Goal: Task Accomplishment & Management: Use online tool/utility

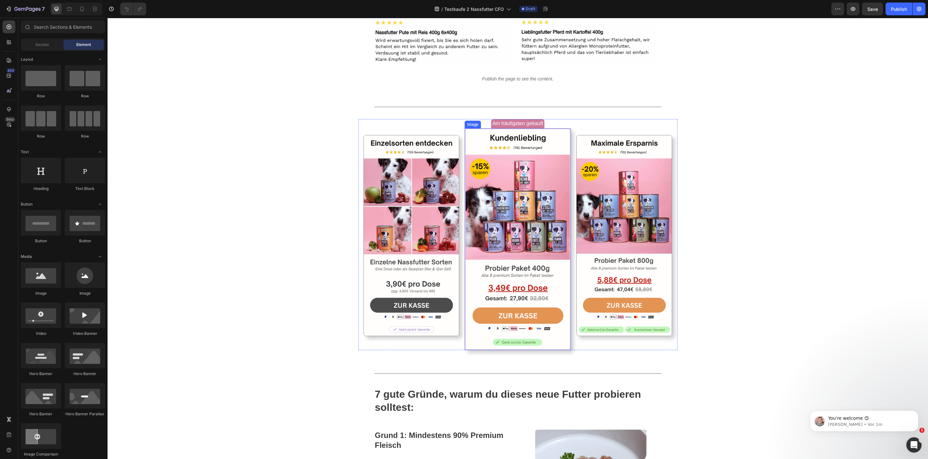
scroll to position [824, 0]
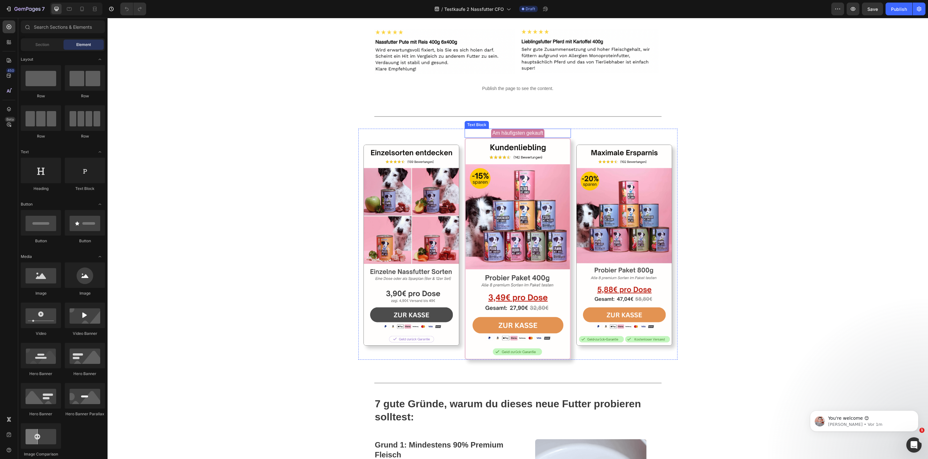
click at [563, 138] on div "Am häufigsten gekauft" at bounding box center [518, 133] width 106 height 9
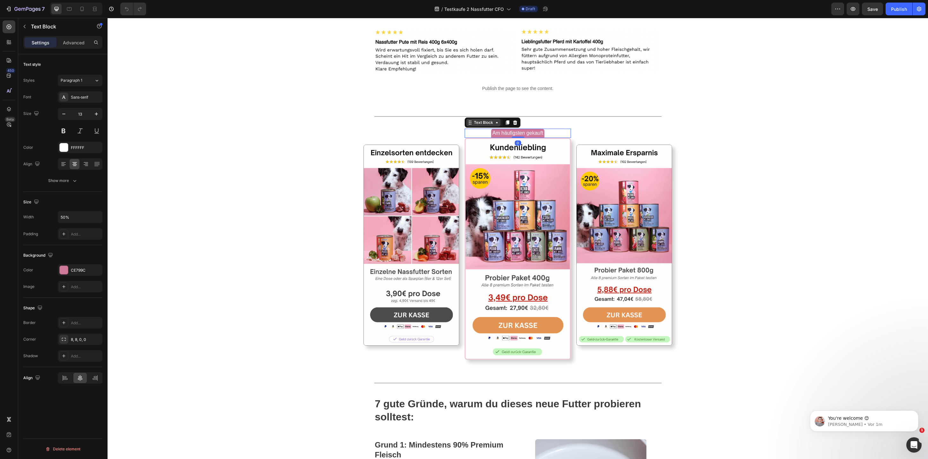
click at [489, 125] on div "Text Block" at bounding box center [484, 123] width 22 height 6
click at [531, 136] on span "Am häufigsten gekauft" at bounding box center [517, 132] width 51 height 5
click at [448, 178] on div "Image" at bounding box center [411, 237] width 106 height 217
click at [515, 138] on div "Am häufigsten gekauft Text Block 0" at bounding box center [518, 133] width 106 height 9
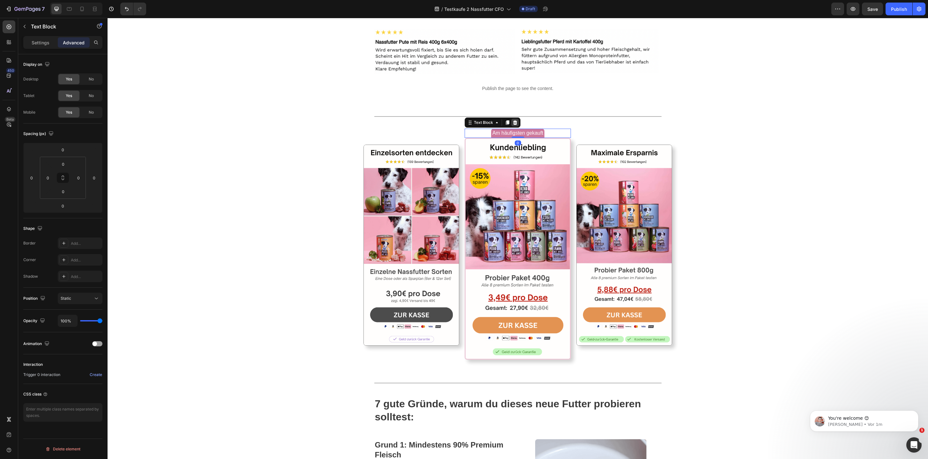
click at [516, 125] on icon at bounding box center [515, 122] width 4 height 4
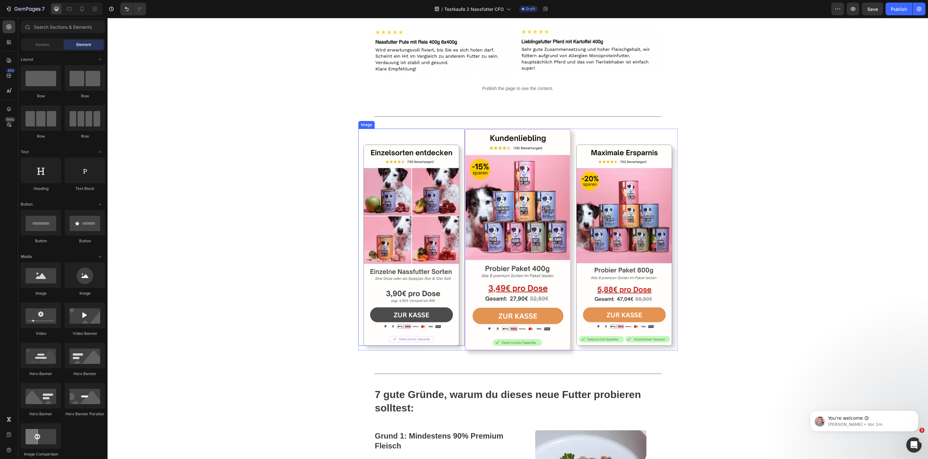
click at [454, 179] on div "Image" at bounding box center [411, 237] width 106 height 217
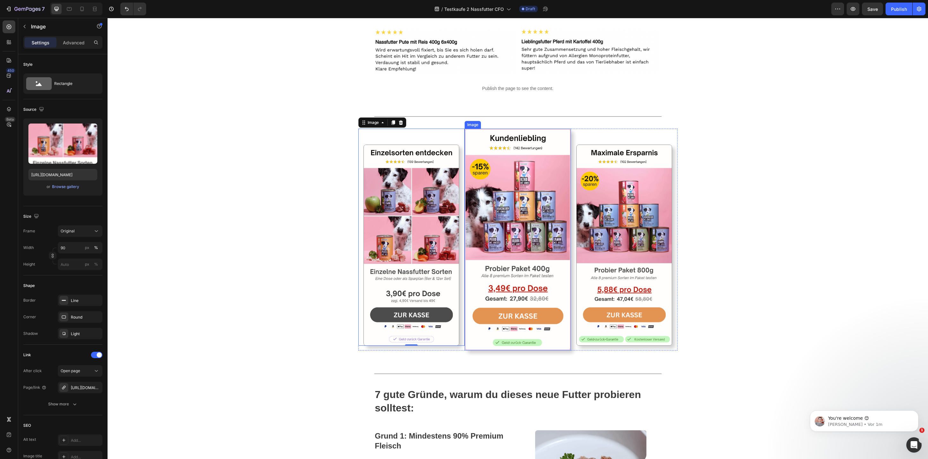
click at [483, 183] on img at bounding box center [518, 240] width 106 height 222
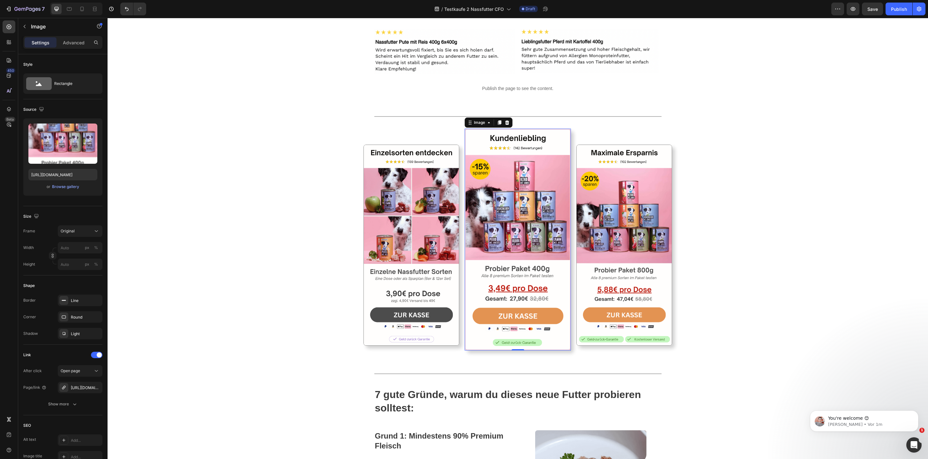
click at [511, 128] on div "Image" at bounding box center [489, 122] width 48 height 10
click at [509, 125] on icon at bounding box center [507, 122] width 5 height 5
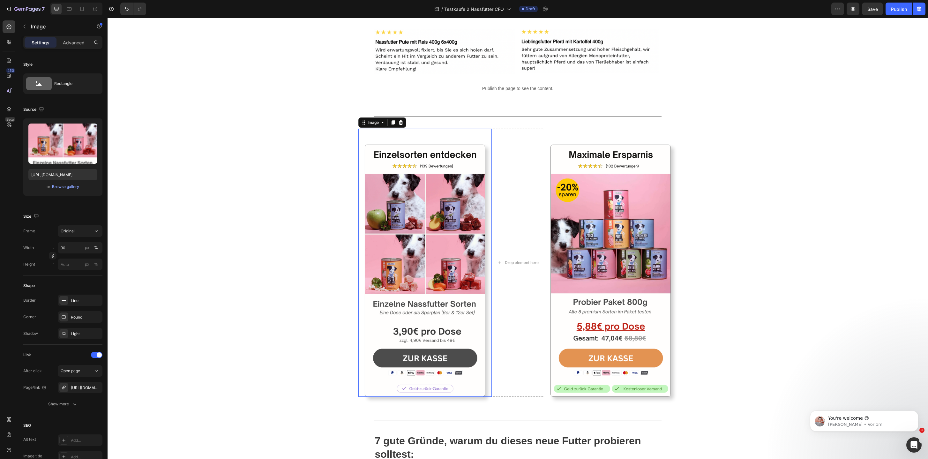
click at [486, 177] on div "Image 0" at bounding box center [424, 263] width 133 height 268
click at [376, 125] on div "Image" at bounding box center [373, 123] width 14 height 6
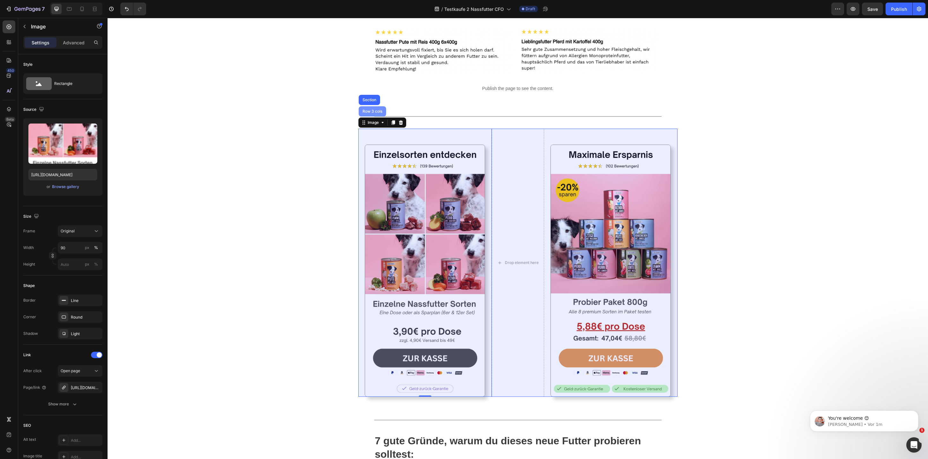
click at [374, 116] on div "Row 3 cols" at bounding box center [372, 111] width 27 height 10
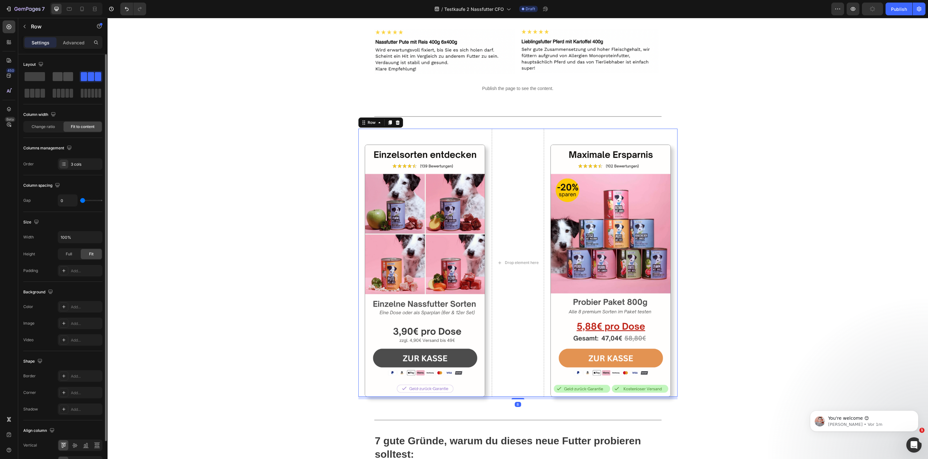
click at [64, 81] on div at bounding box center [62, 76] width 23 height 11
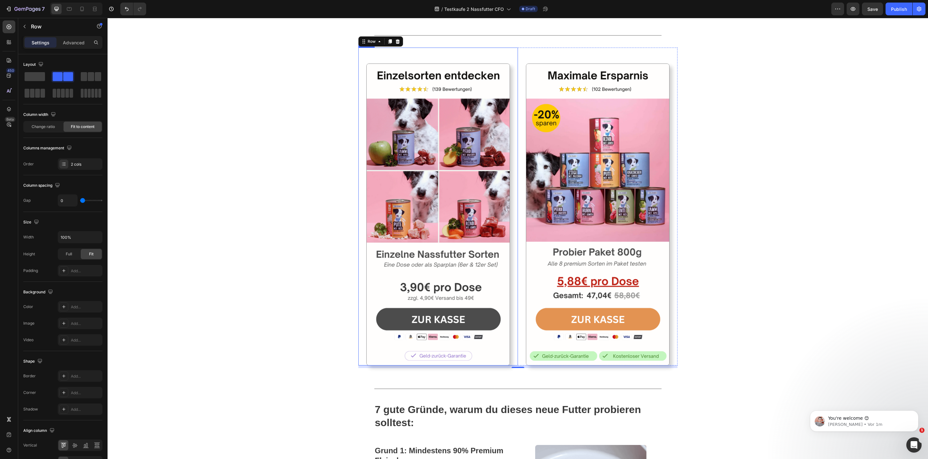
scroll to position [905, 0]
click at [411, 166] on img at bounding box center [438, 215] width 144 height 302
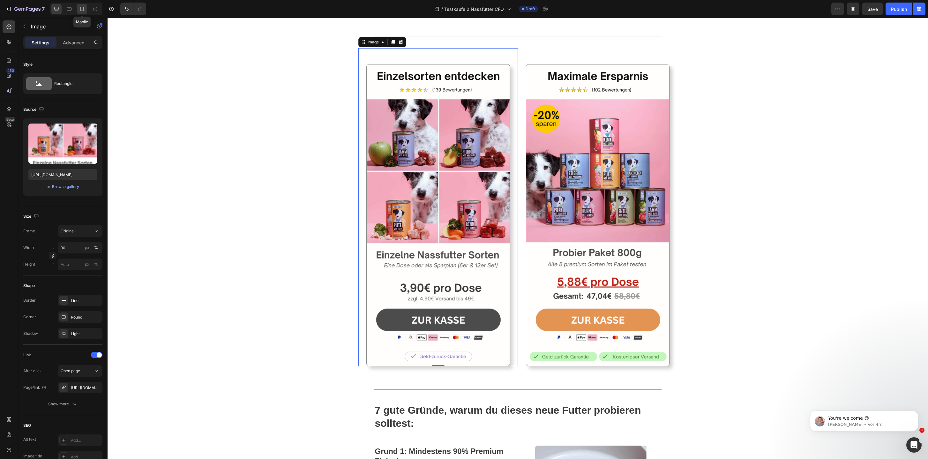
click at [85, 9] on icon at bounding box center [82, 9] width 6 height 6
type input "https://cdn.shopify.com/s/files/1/0587/2746/5119/files/gempages_534104955091420…"
type input "96"
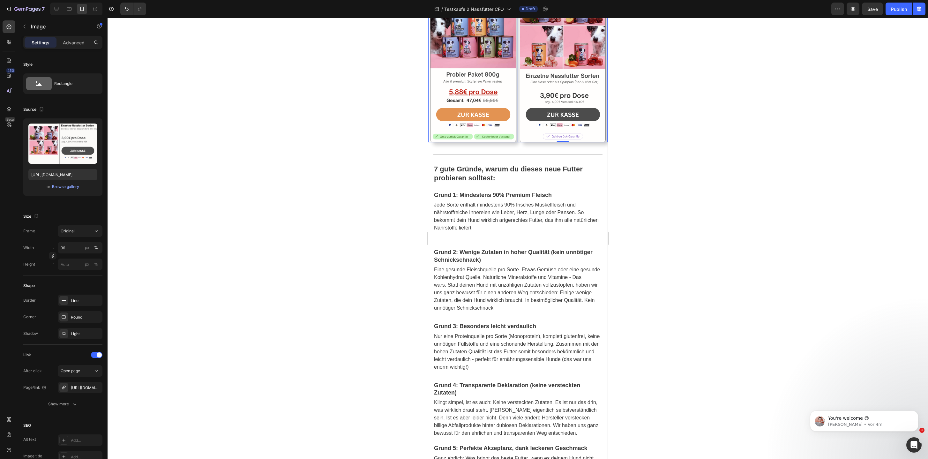
scroll to position [1046, 0]
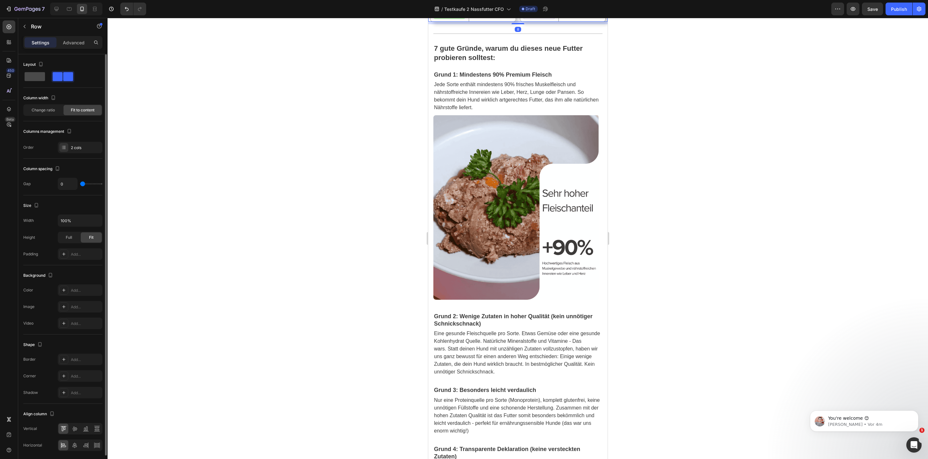
click at [37, 76] on span at bounding box center [35, 76] width 20 height 9
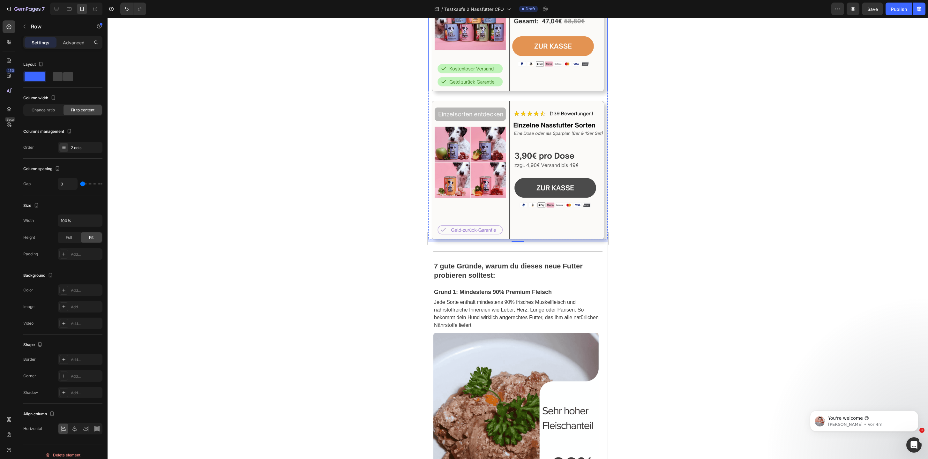
click at [522, 91] on img at bounding box center [518, 21] width 172 height 139
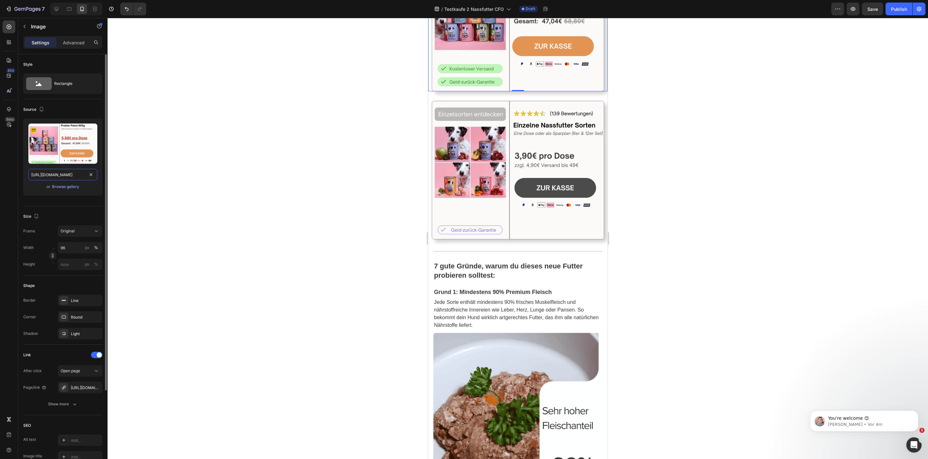
click at [51, 170] on input "https://cdn.shopify.com/s/files/1/0587/2746/5119/files/gempages_534104955091420…" at bounding box center [62, 174] width 69 height 11
paste input "75517b82-5898-41c1-89da-a7fec9bf94ff"
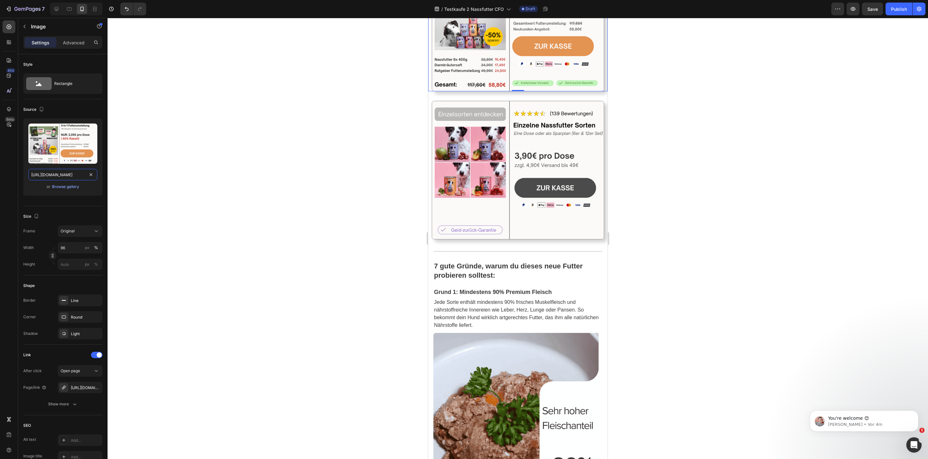
type input "https://cdn.shopify.com/s/files/1/0587/2746/5119/files/gempages_534104955091420…"
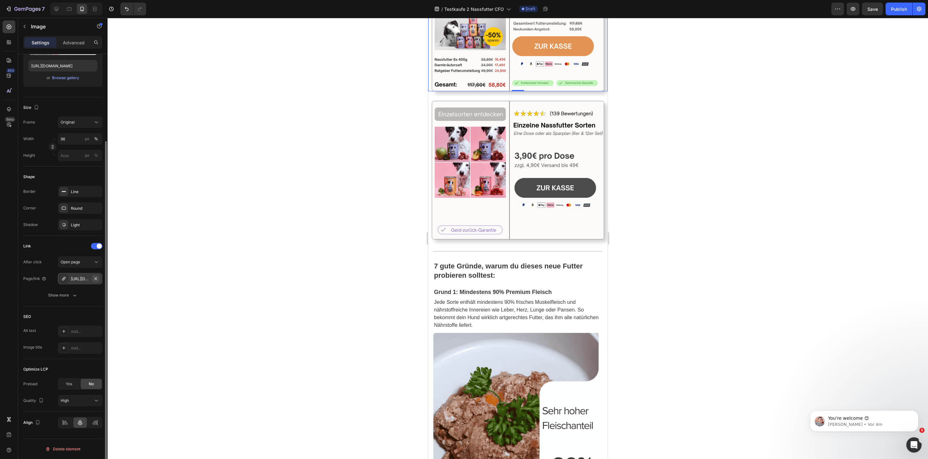
click at [96, 277] on icon "button" at bounding box center [95, 278] width 5 height 5
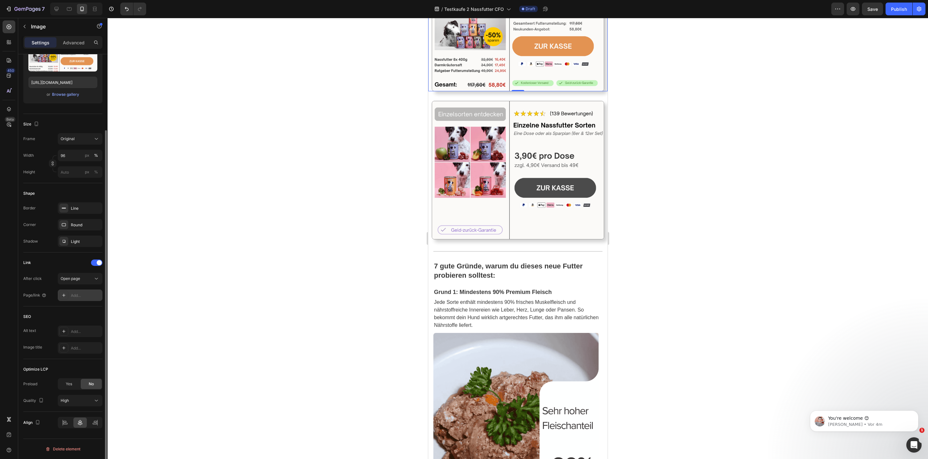
scroll to position [92, 0]
click at [80, 294] on div "Add..." at bounding box center [86, 296] width 30 height 6
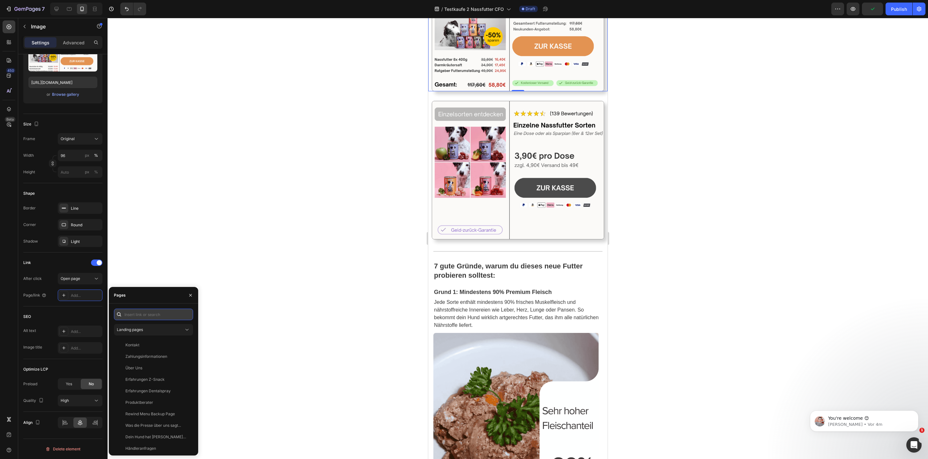
click at [150, 316] on input "text" at bounding box center [153, 314] width 79 height 11
paste input "https://tierliebhaber-animagus.myshopify.com/cart/54483741573388:1,544837439326…"
type input "https://tierliebhaber-animagus.myshopify.com/cart/54483741573388:1,544837439326…"
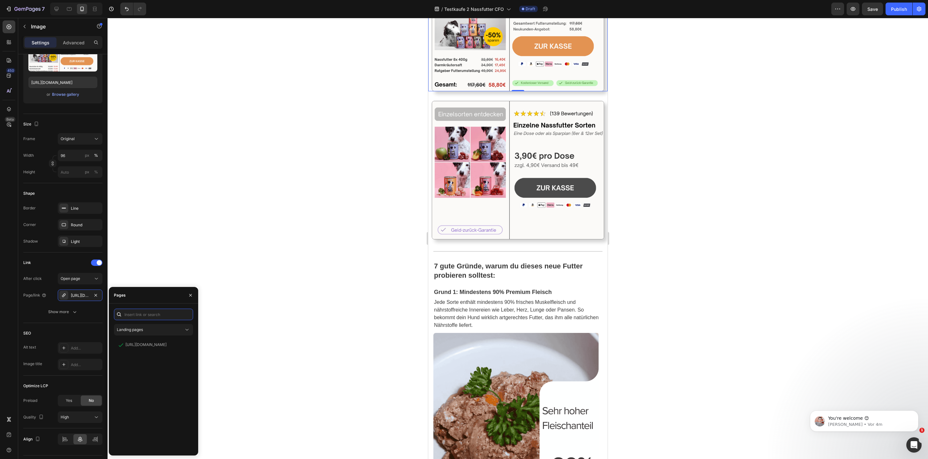
scroll to position [0, 0]
click at [346, 165] on div at bounding box center [518, 238] width 821 height 441
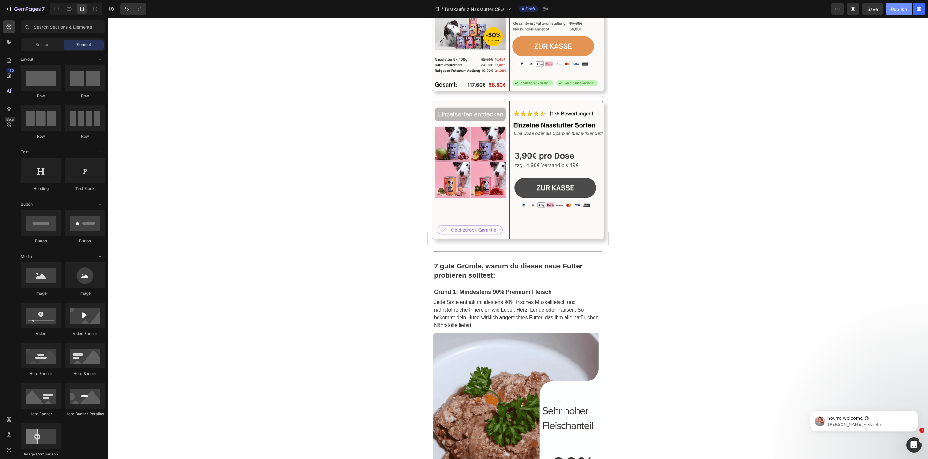
click at [896, 13] on button "Publish" at bounding box center [899, 9] width 27 height 13
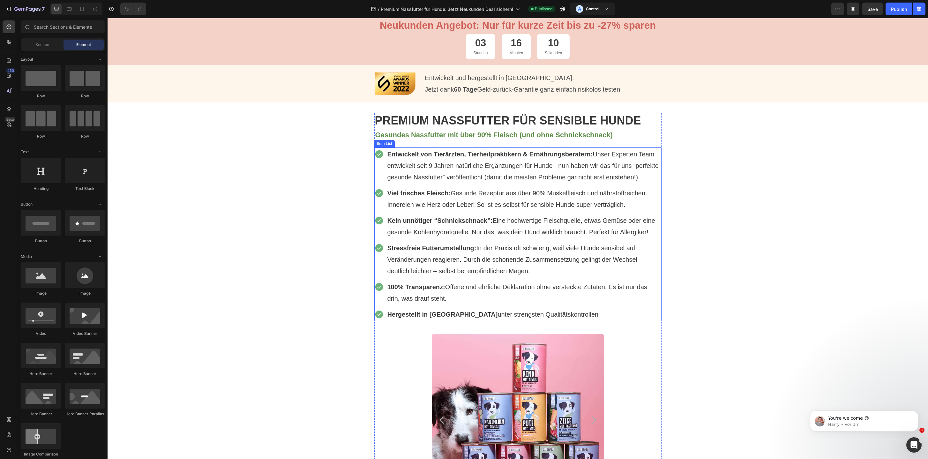
scroll to position [40, 0]
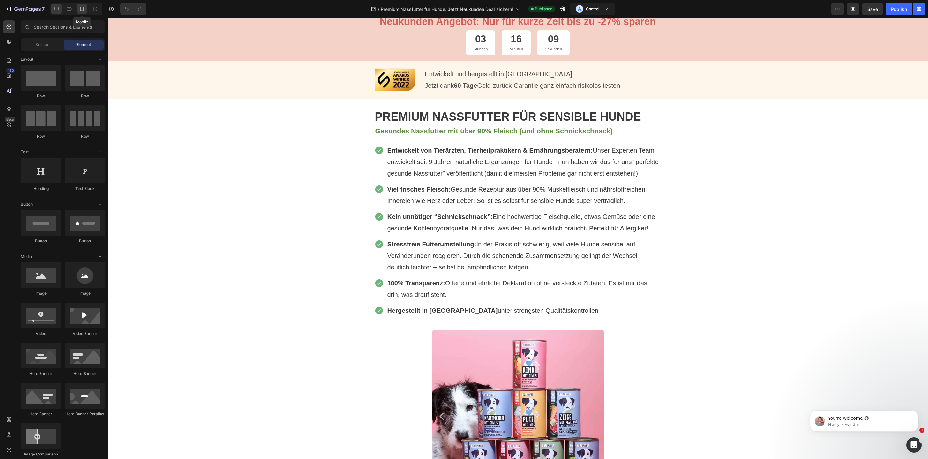
click at [79, 9] on icon at bounding box center [82, 9] width 6 height 6
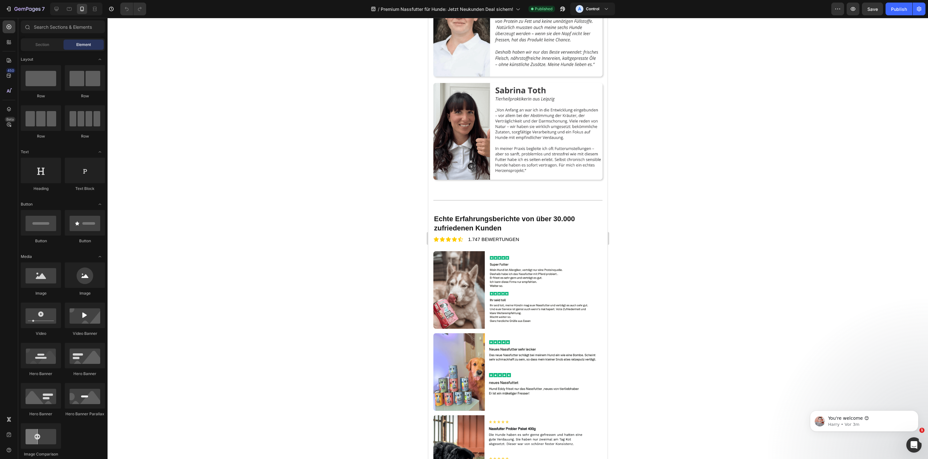
scroll to position [2492, 0]
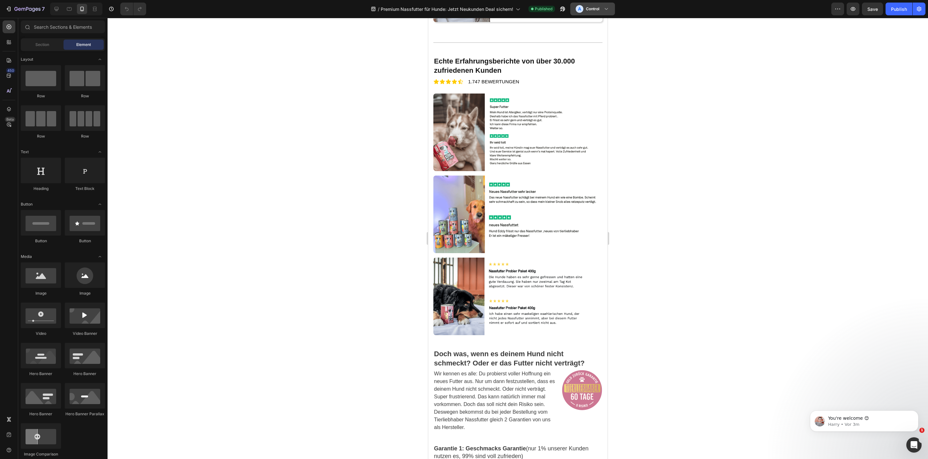
click at [605, 10] on icon at bounding box center [606, 9] width 6 height 6
click at [605, 35] on div "B Variant" at bounding box center [586, 39] width 51 height 13
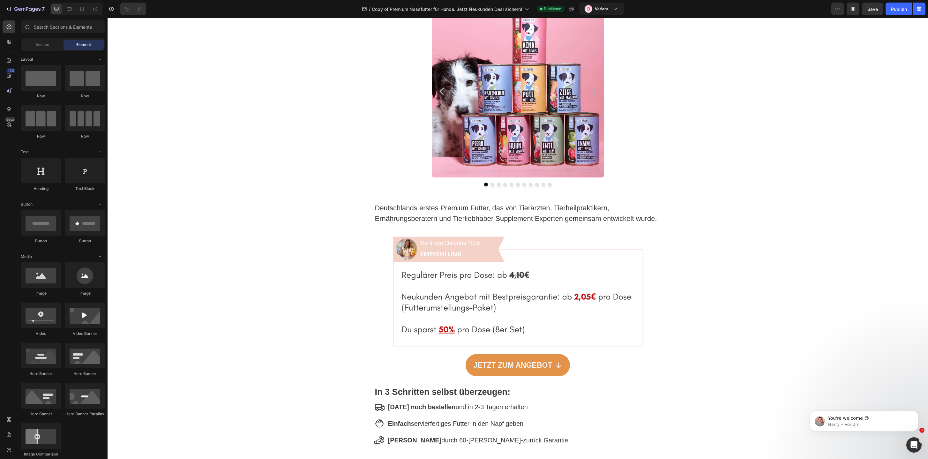
scroll to position [378, 0]
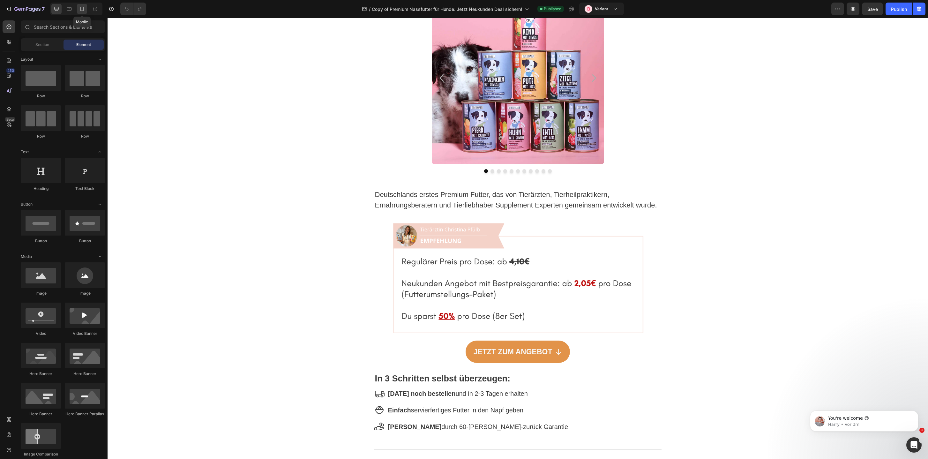
click at [79, 10] on icon at bounding box center [82, 9] width 6 height 6
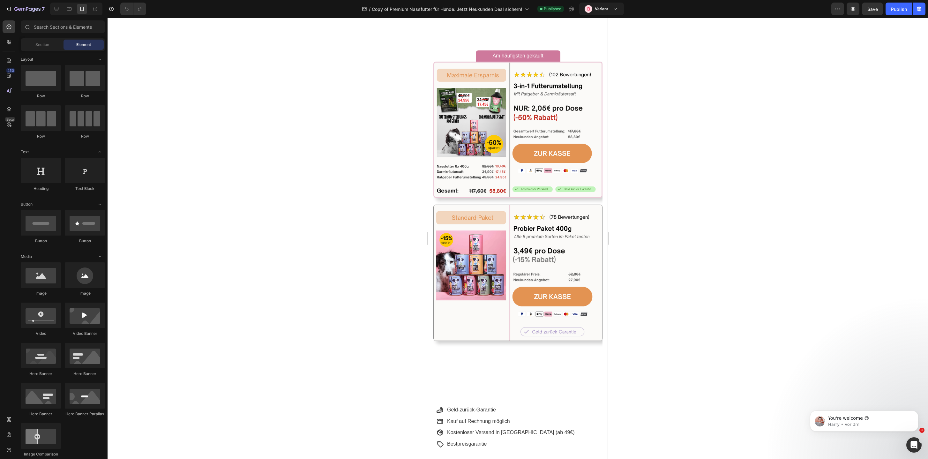
scroll to position [3177, 0]
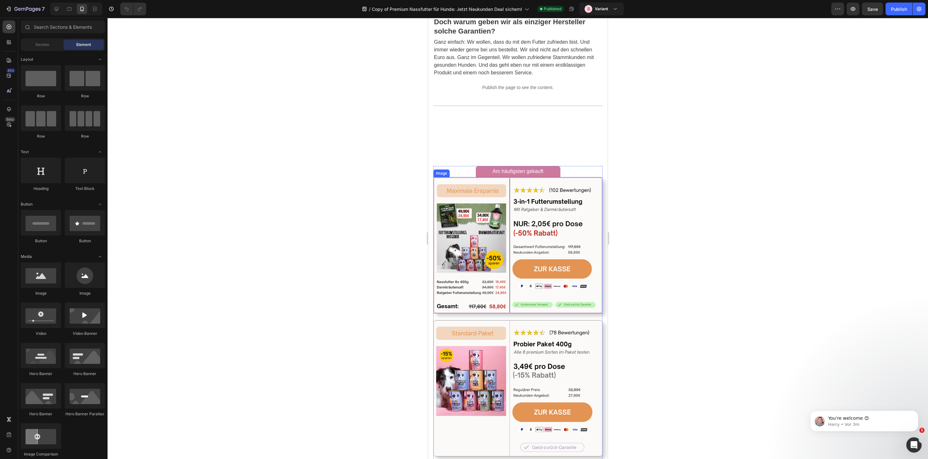
click at [463, 226] on img at bounding box center [517, 245] width 169 height 137
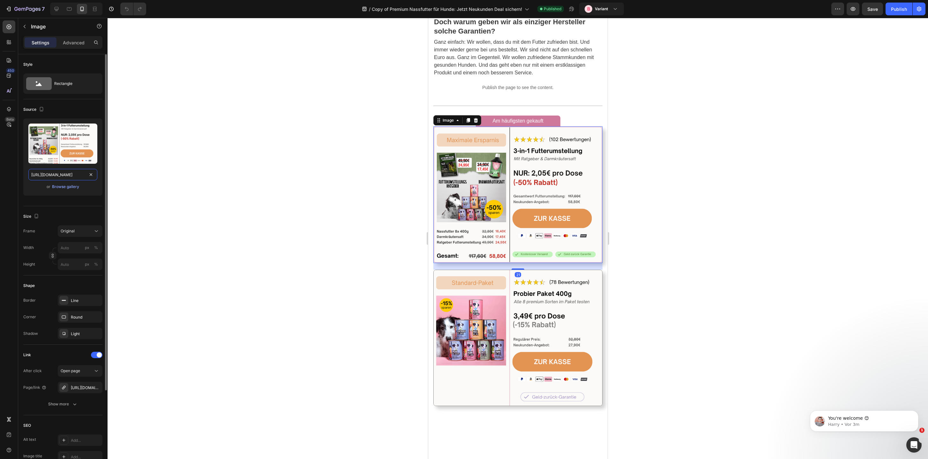
click at [74, 175] on input "https://cdn.shopify.com/s/files/1/0587/2746/5119/files/gempages_534104955091420…" at bounding box center [62, 174] width 69 height 11
